Goal: Obtain resource: Obtain resource

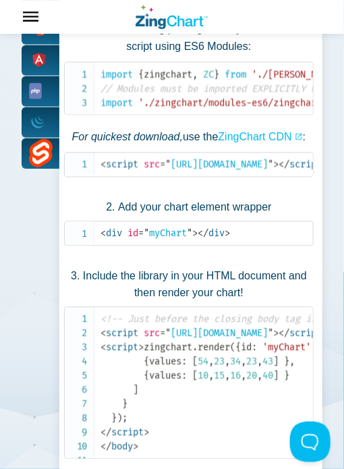
scroll to position [3724, 0]
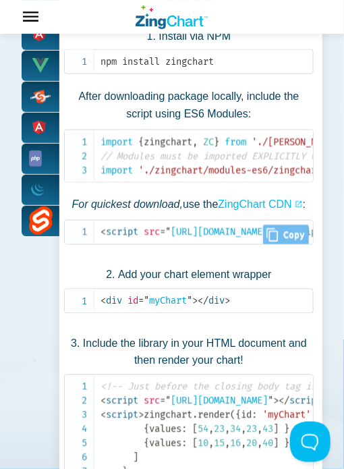
click at [269, 240] on icon "App Content" at bounding box center [271, 235] width 11 height 13
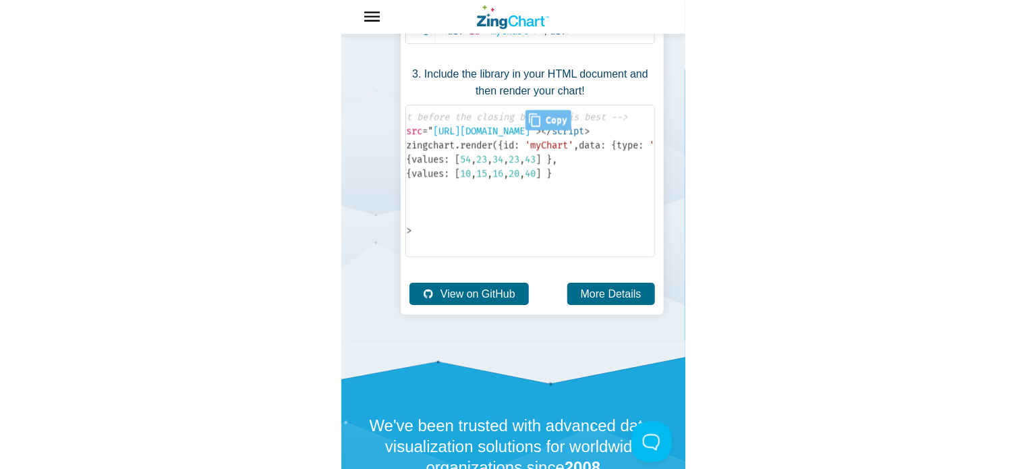
scroll to position [0, 91]
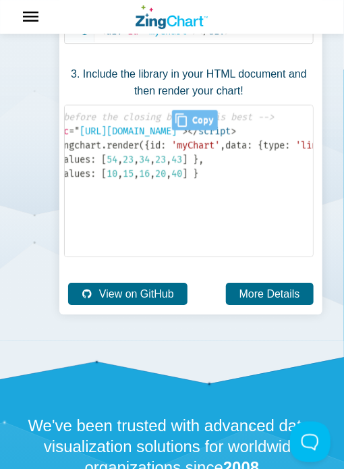
click at [191, 128] on span "Close Copy" at bounding box center [194, 120] width 45 height 20
type input "<!-- Just before the closing body tag is best --><script src="[URL][DOMAIN_NAME…"
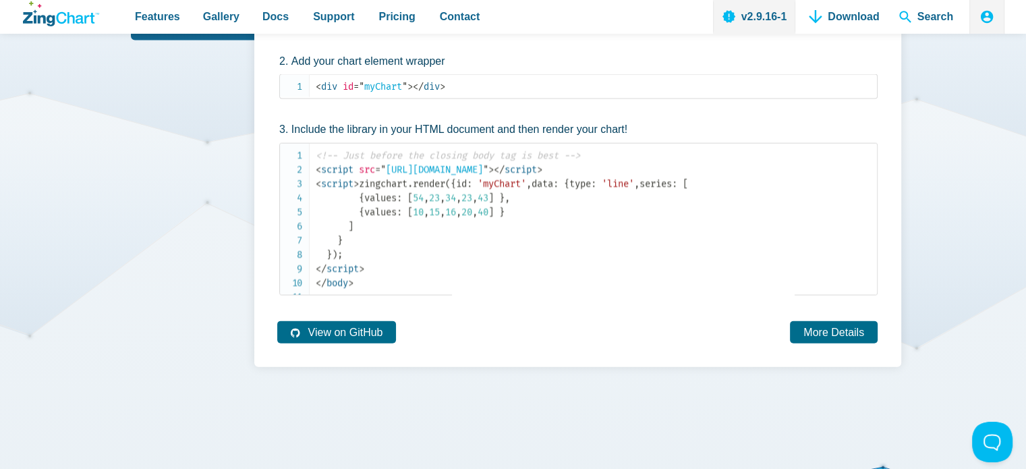
scroll to position [2978, 0]
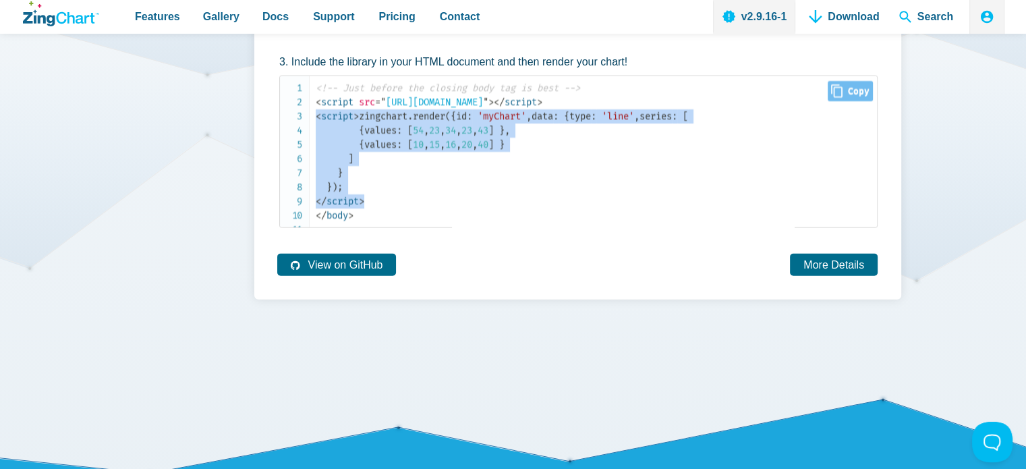
drag, startPoint x: 372, startPoint y: 266, endPoint x: 297, endPoint y: 119, distance: 165.0
click at [297, 119] on pre "<!-- Just before the closing body tag is best --> < script src = " https://cdn.…" at bounding box center [578, 152] width 598 height 152
click at [343, 193] on span "zingchart . render ( { id : 'myChart' , data : { type : 'line' , series : [ { v…" at bounding box center [502, 152] width 372 height 82
drag, startPoint x: 344, startPoint y: 257, endPoint x: 325, endPoint y: 130, distance: 128.9
click at [325, 130] on code "<!-- Just before the closing body tag is best --> < script src = " https://cdn.…" at bounding box center [596, 152] width 561 height 142
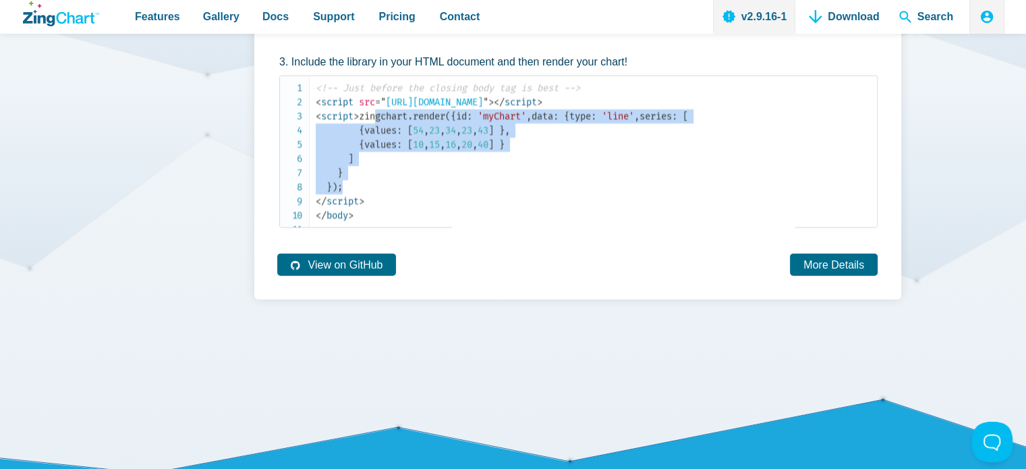
copy span "zingchart . render ( { id : 'myChart' , data : { type : 'line' , series : [ { v…"
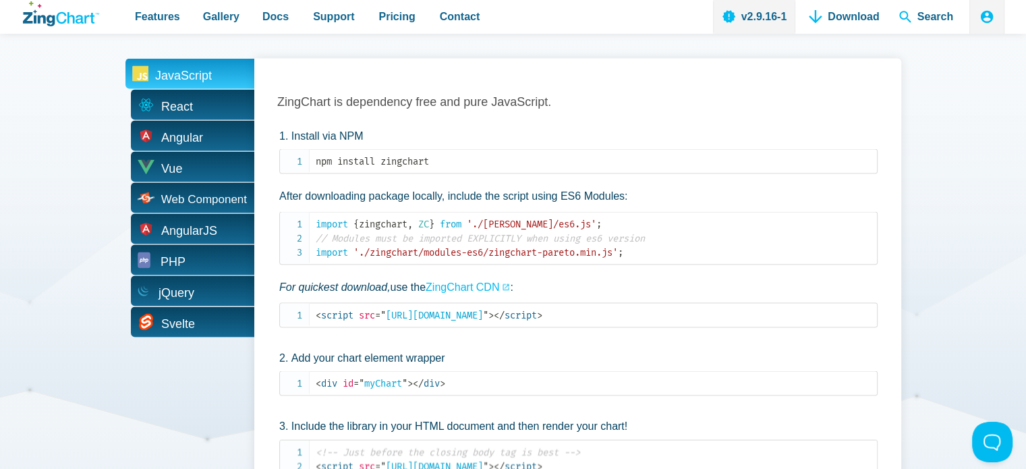
scroll to position [2506, 0]
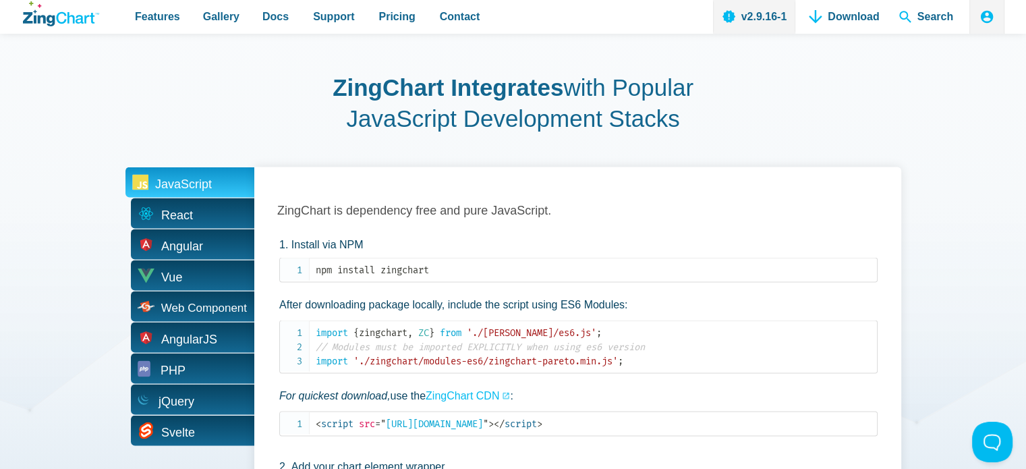
click at [343, 98] on div "ZingChart Integrates with Popular JavaScript Development Stacks JavaScript Reac…" at bounding box center [513, 468] width 983 height 869
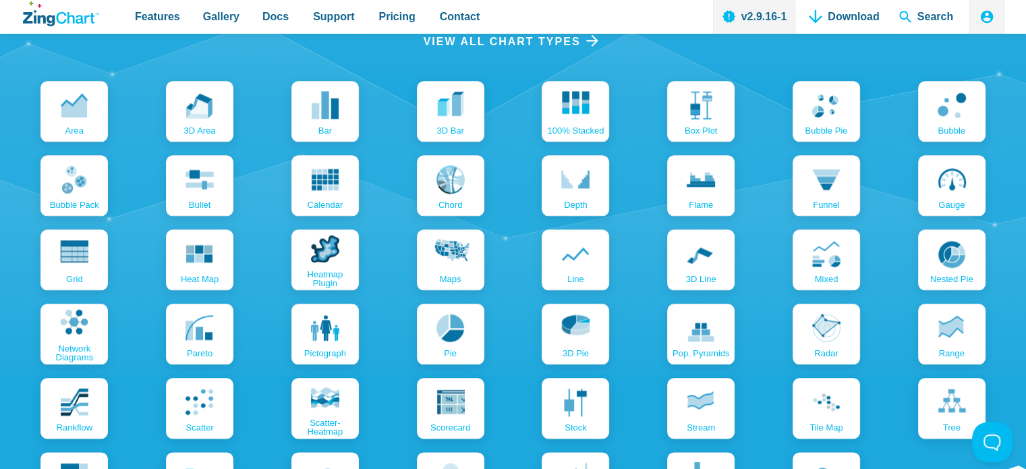
scroll to position [1426, 0]
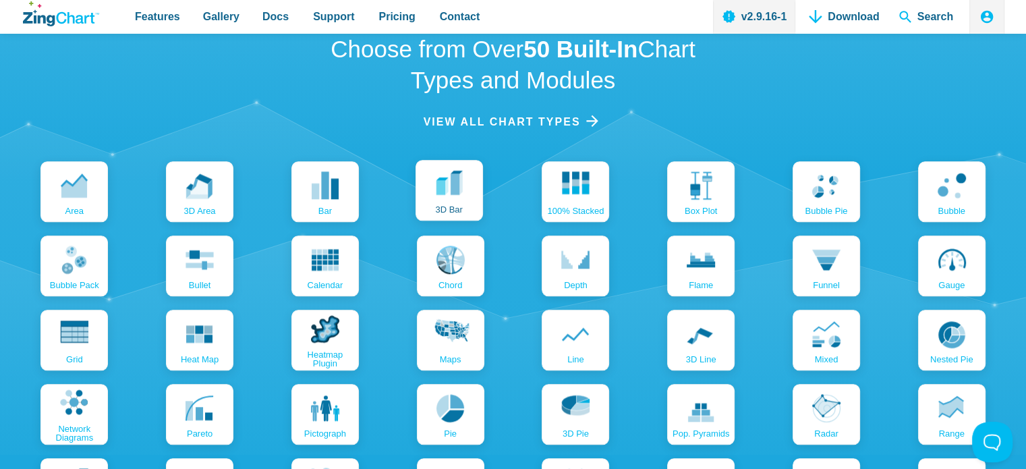
click at [343, 192] on use "App Content" at bounding box center [449, 182] width 26 height 24
click at [343, 194] on use "App Content" at bounding box center [449, 182] width 26 height 24
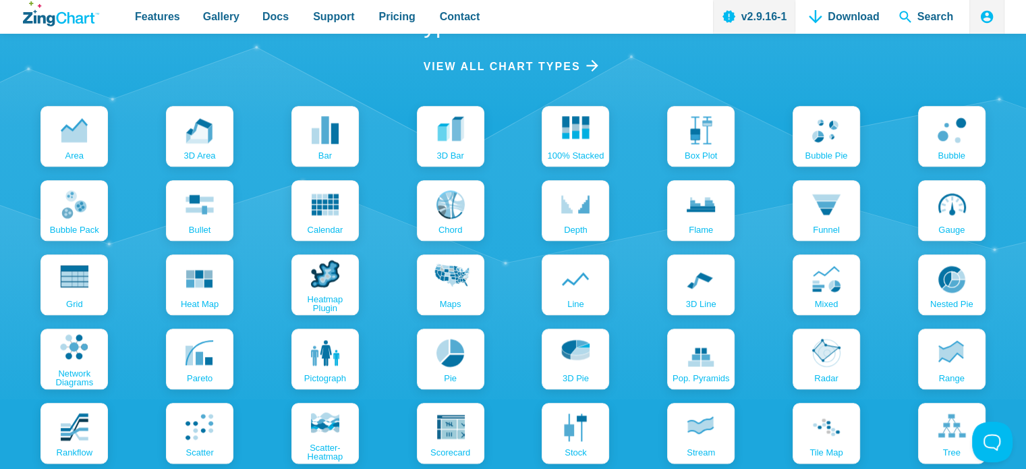
scroll to position [1426, 0]
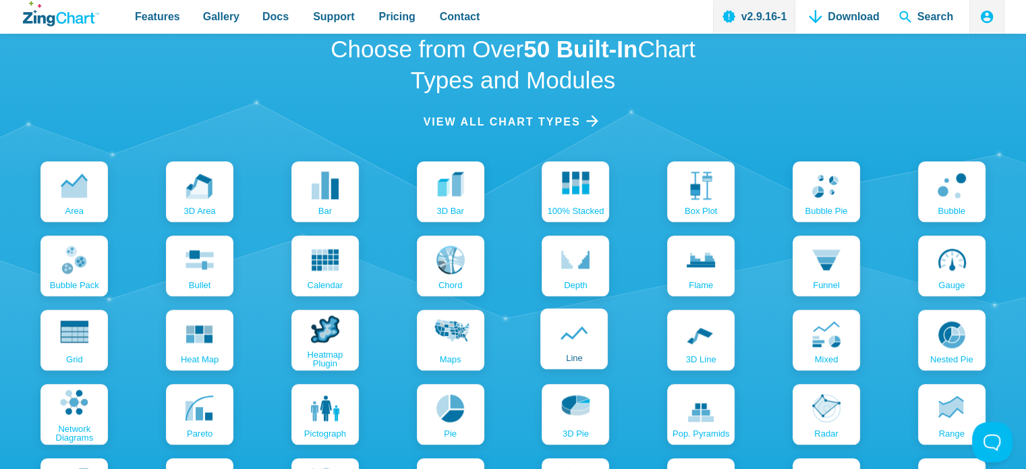
click at [575, 340] on icon "App Content" at bounding box center [574, 332] width 28 height 28
